Goal: Find specific page/section: Find specific page/section

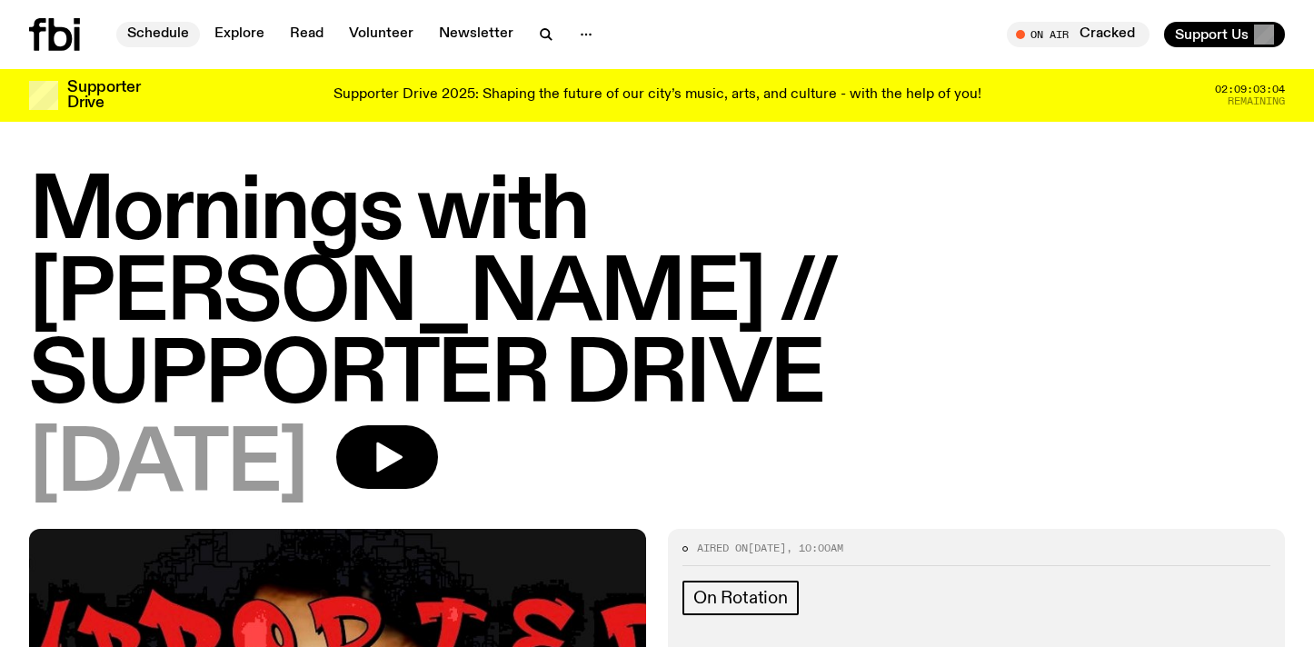
click at [177, 30] on link "Schedule" at bounding box center [158, 34] width 84 height 25
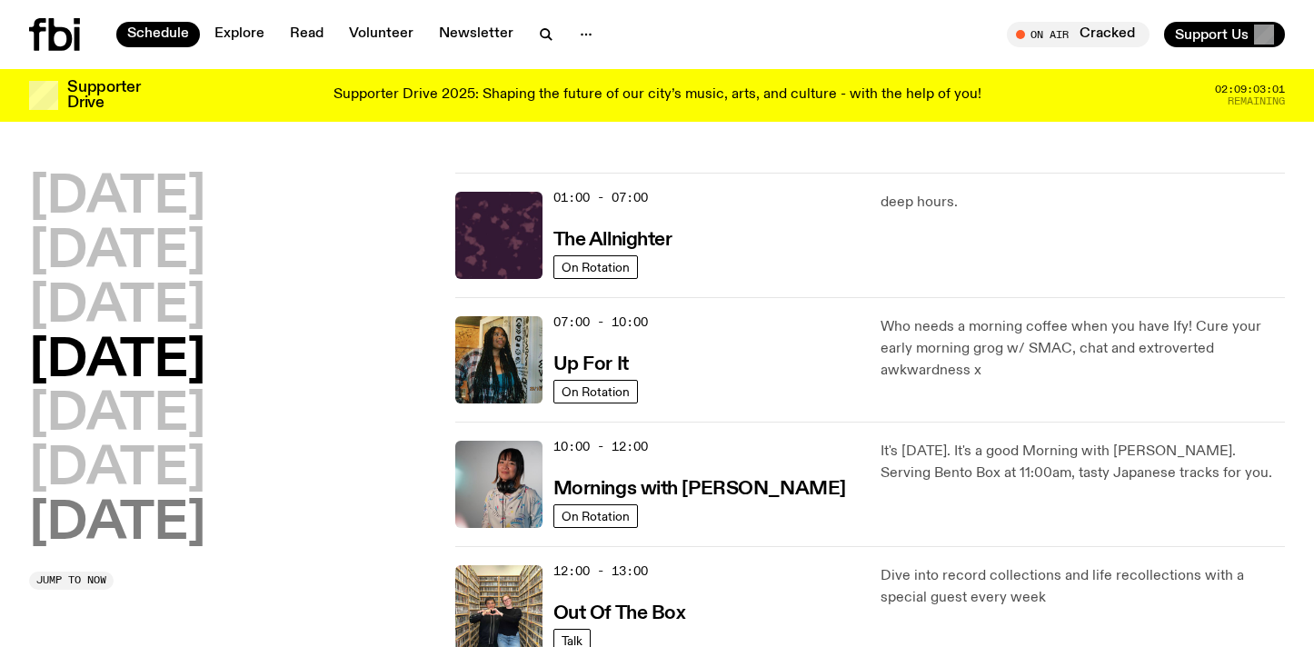
click at [137, 517] on h2 "[DATE]" at bounding box center [117, 524] width 176 height 51
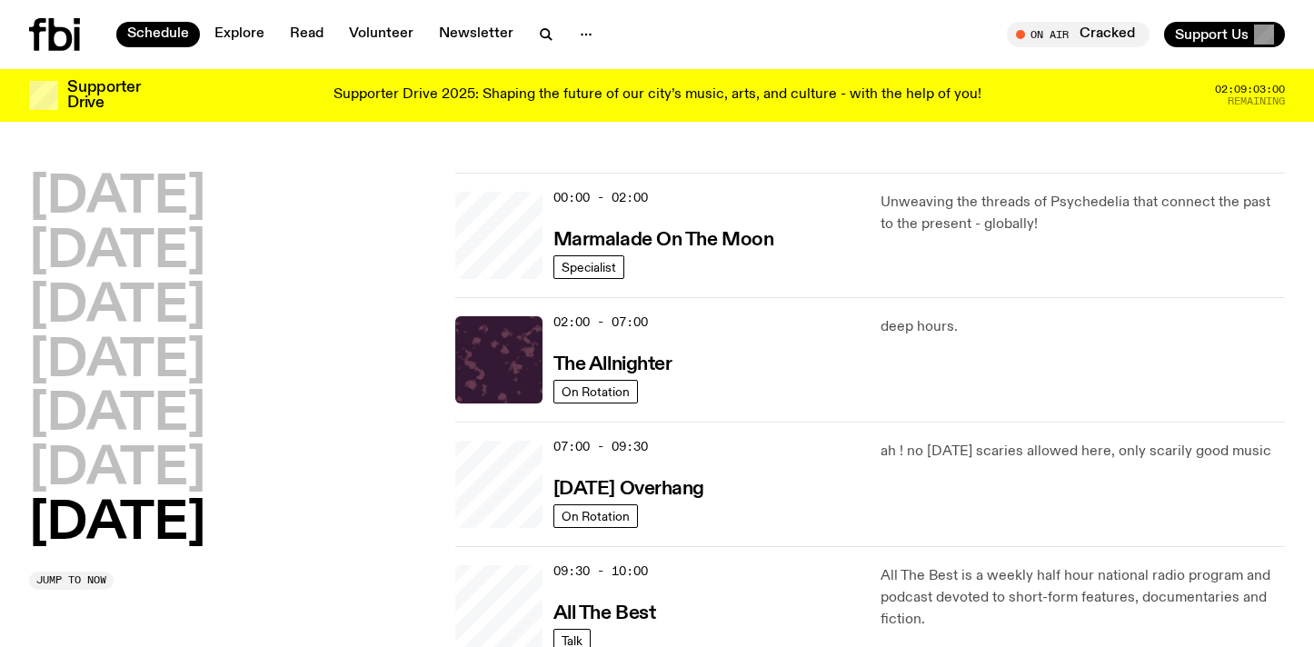
scroll to position [51, 0]
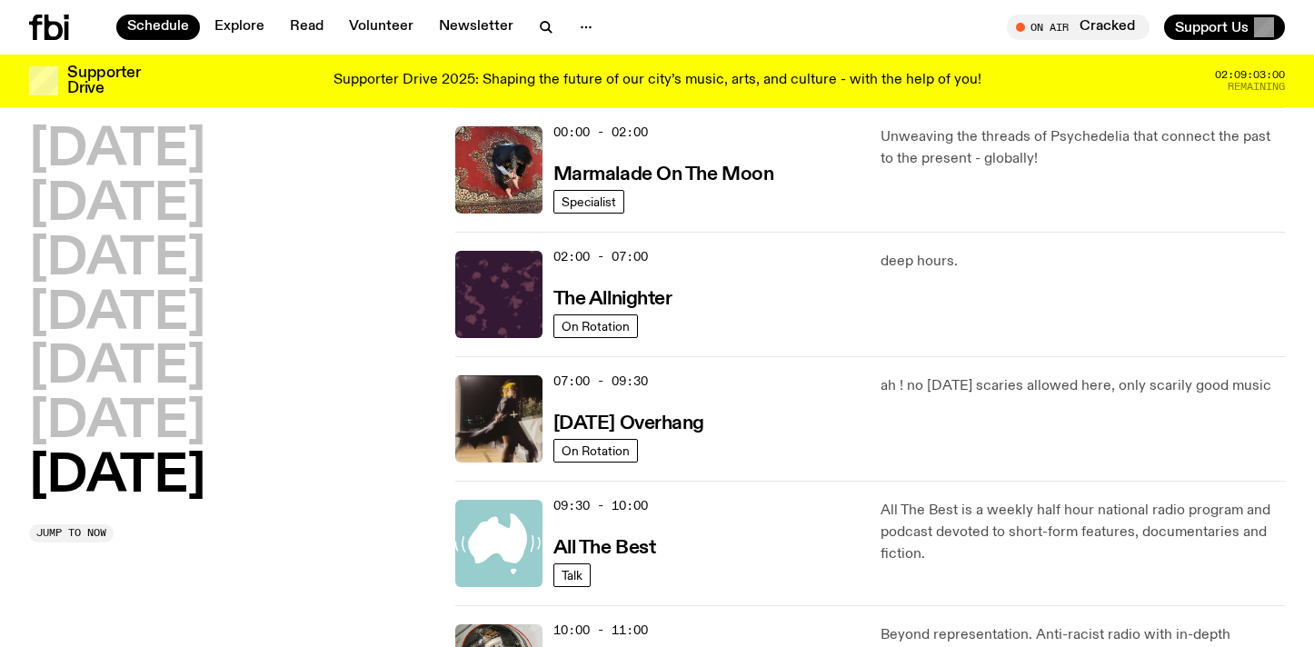
click at [166, 460] on h2 "[DATE]" at bounding box center [117, 477] width 176 height 51
click at [177, 432] on h2 "[DATE]" at bounding box center [117, 422] width 176 height 51
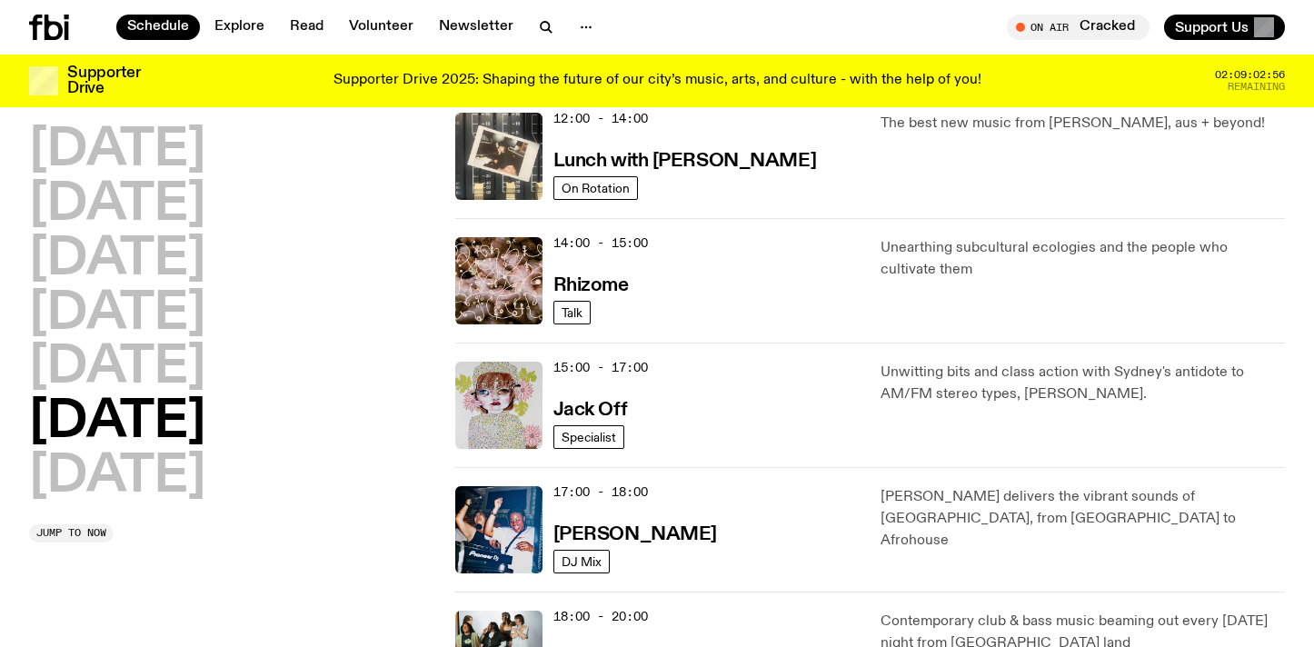
scroll to position [691, 0]
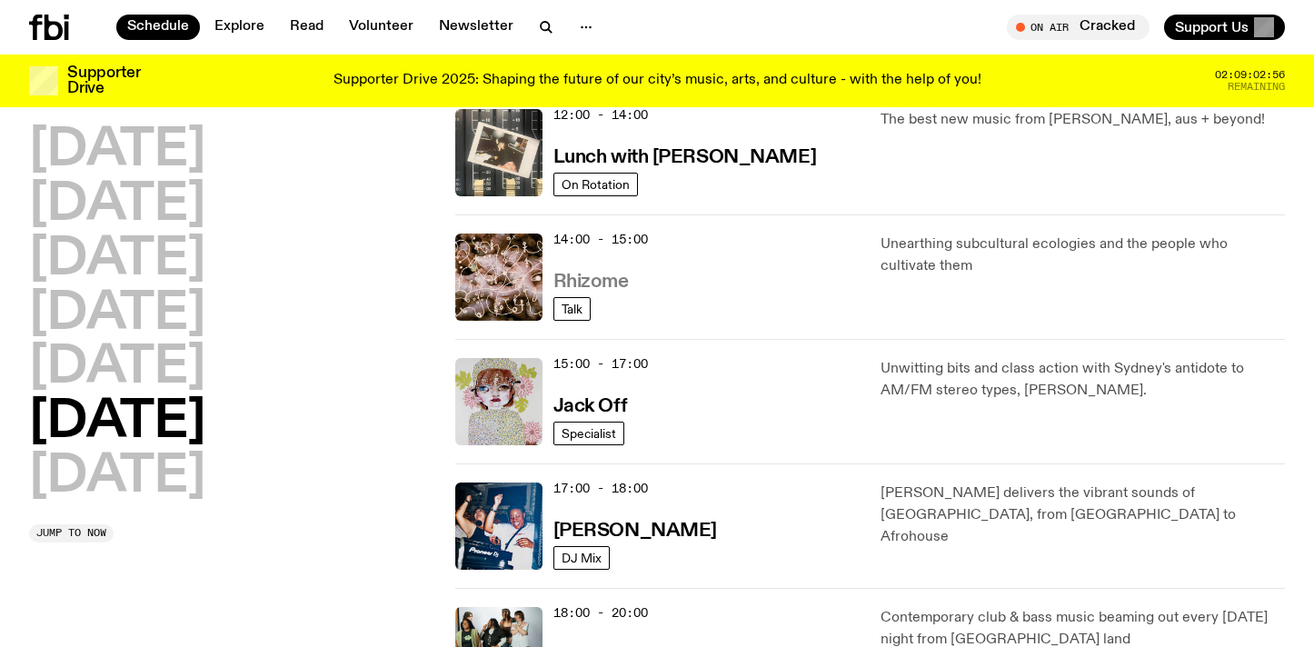
click at [597, 279] on h3 "Rhizome" at bounding box center [591, 282] width 75 height 19
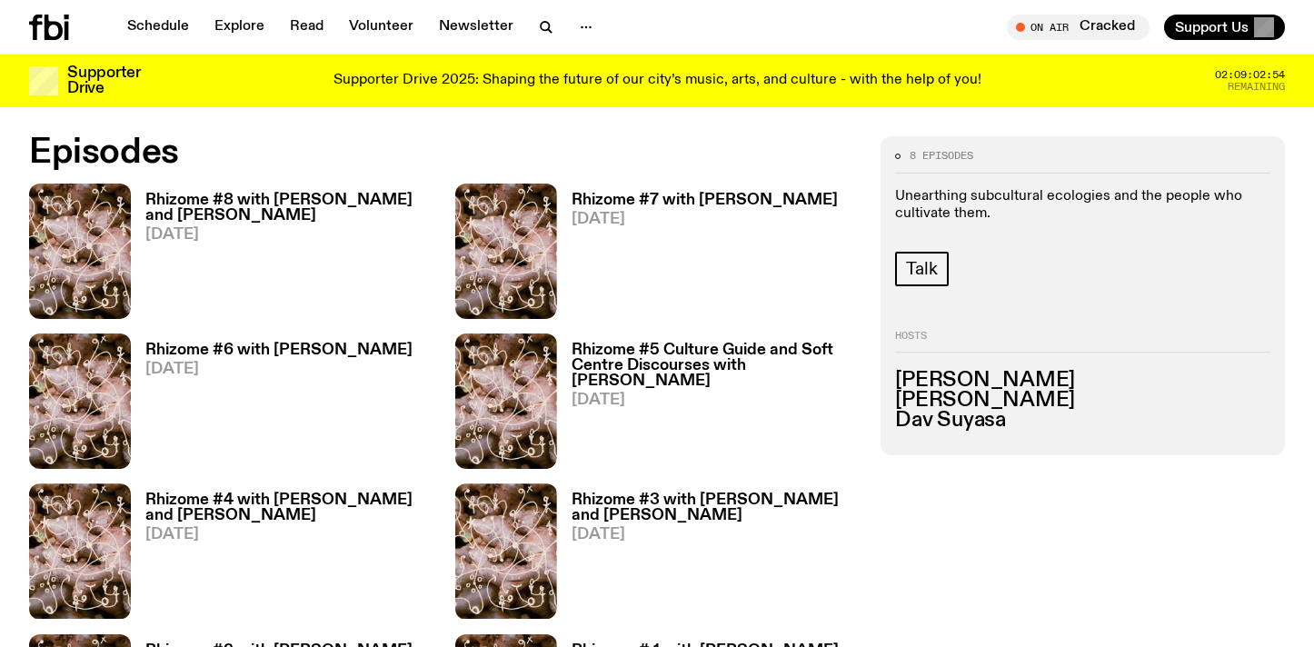
scroll to position [855, 0]
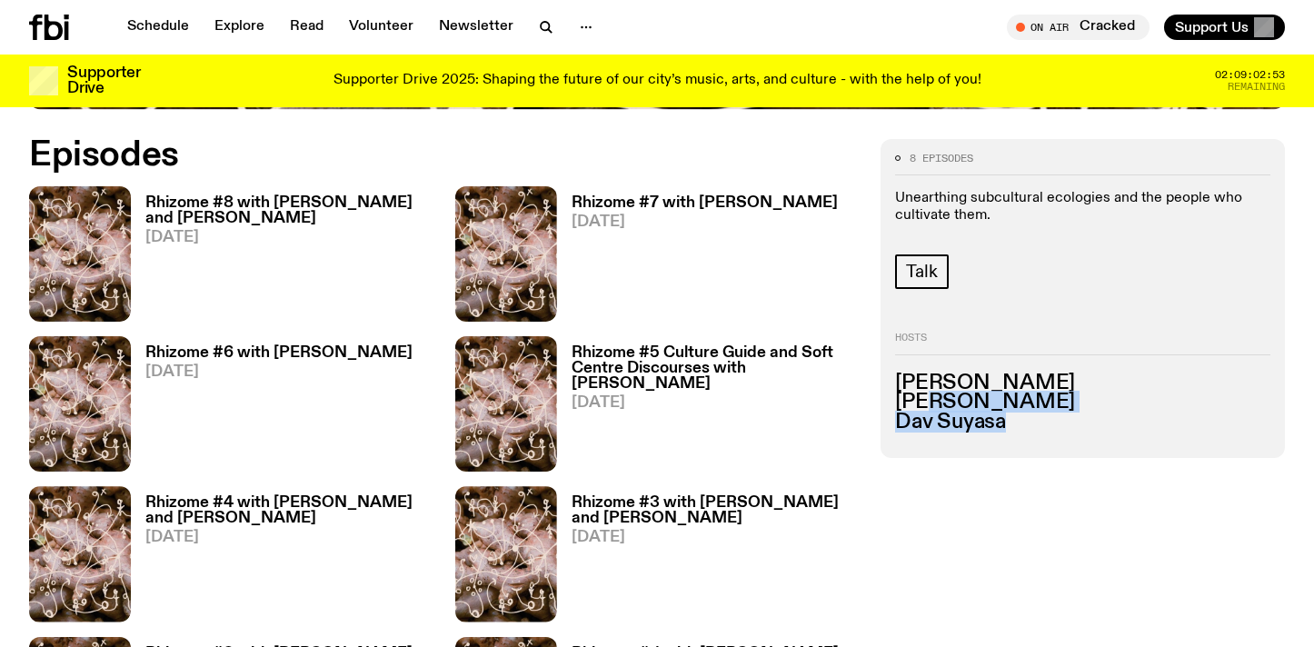
drag, startPoint x: 1004, startPoint y: 409, endPoint x: 938, endPoint y: 402, distance: 65.9
click at [938, 402] on ul "[PERSON_NAME] [PERSON_NAME]" at bounding box center [1082, 403] width 375 height 59
click at [938, 402] on h3 "[PERSON_NAME]" at bounding box center [1082, 403] width 375 height 20
drag, startPoint x: 1001, startPoint y: 410, endPoint x: 924, endPoint y: 402, distance: 76.8
click at [924, 402] on ul "[PERSON_NAME] [PERSON_NAME]" at bounding box center [1082, 403] width 375 height 59
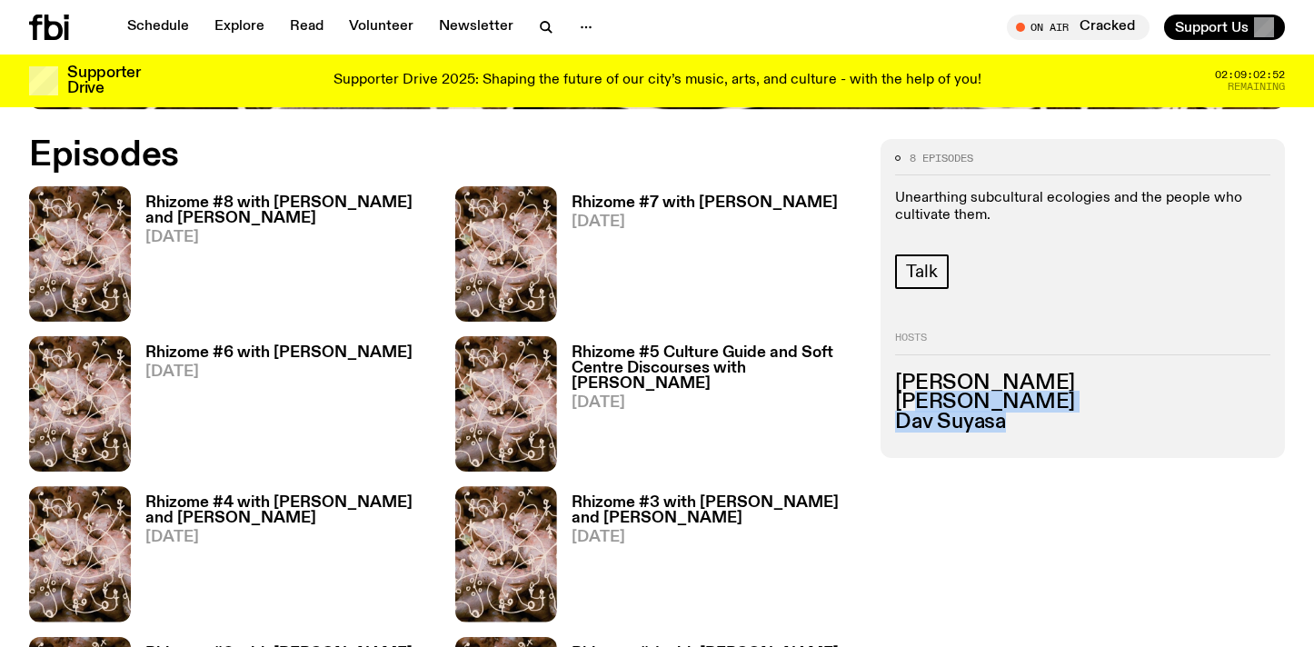
click at [924, 402] on h3 "[PERSON_NAME]" at bounding box center [1082, 403] width 375 height 20
drag, startPoint x: 896, startPoint y: 399, endPoint x: 1014, endPoint y: 420, distance: 120.0
click at [1014, 420] on ul "[PERSON_NAME] [PERSON_NAME]" at bounding box center [1082, 403] width 375 height 59
click at [1014, 419] on h3 "Dav Suyasa" at bounding box center [1082, 423] width 375 height 20
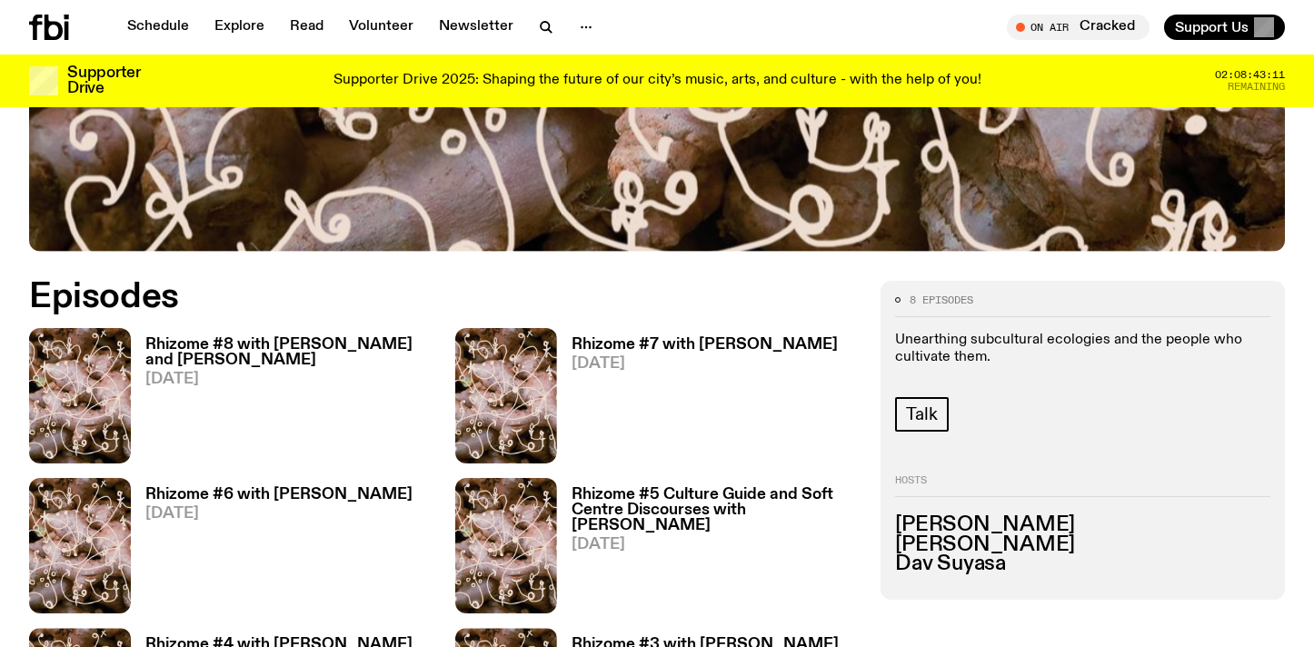
scroll to position [933, 0]
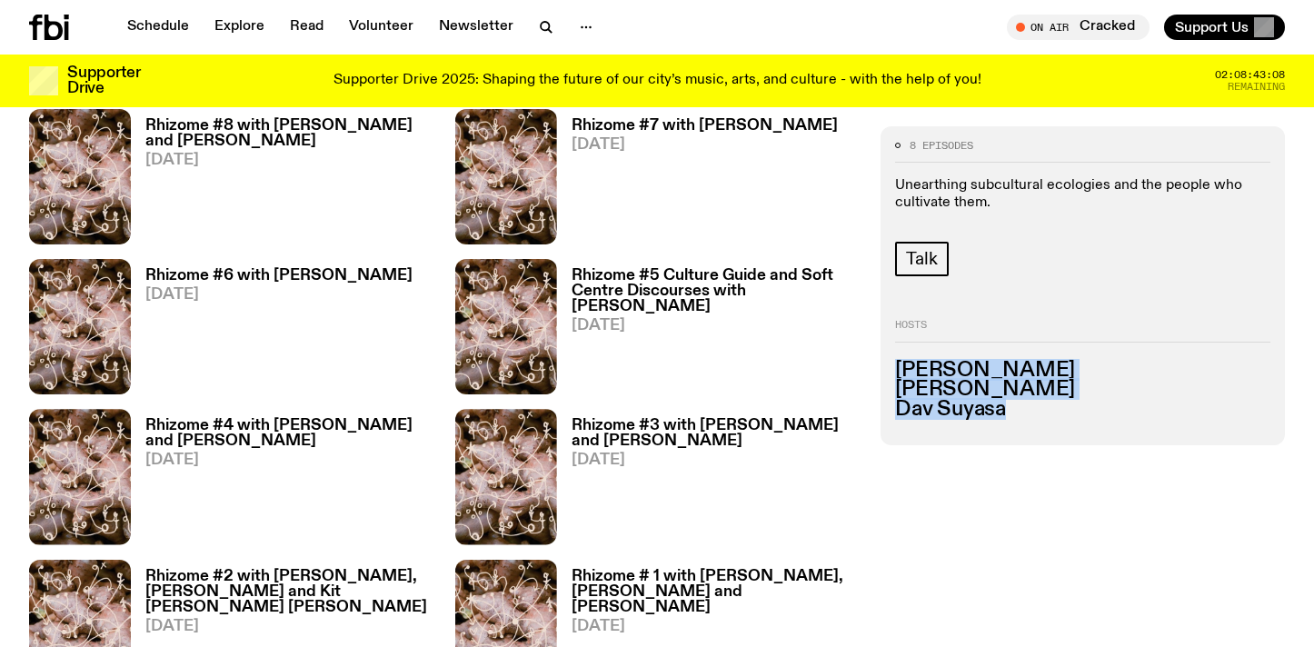
drag, startPoint x: 1017, startPoint y: 411, endPoint x: 896, endPoint y: 369, distance: 127.9
click at [896, 369] on ul "[PERSON_NAME] [PERSON_NAME]" at bounding box center [1082, 389] width 375 height 59
copy ul "[PERSON_NAME] [PERSON_NAME]"
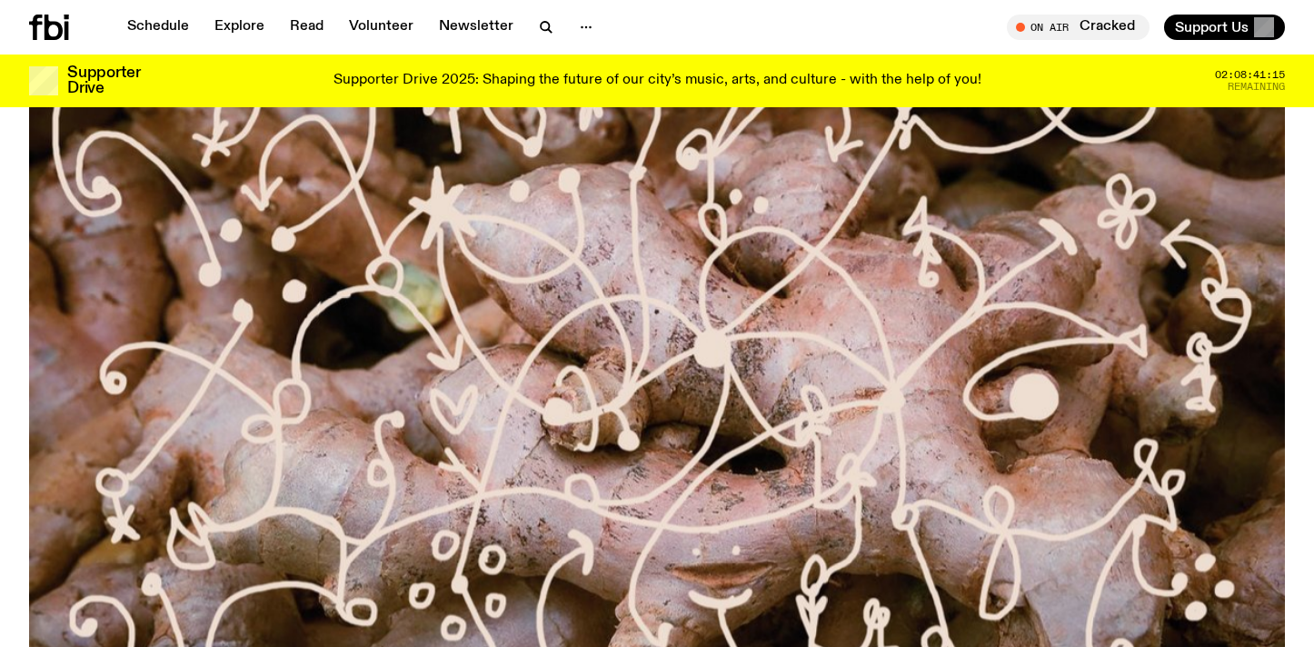
scroll to position [0, 0]
